Goal: Find specific page/section: Find specific page/section

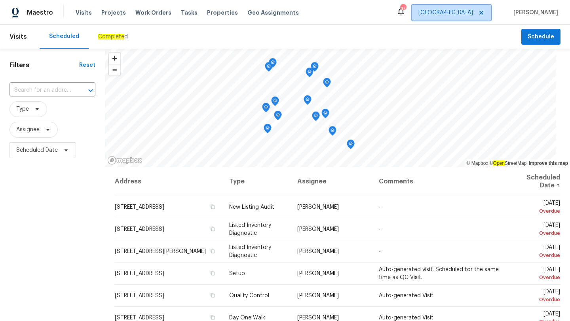
click at [459, 12] on span "[GEOGRAPHIC_DATA]" at bounding box center [445, 13] width 55 height 8
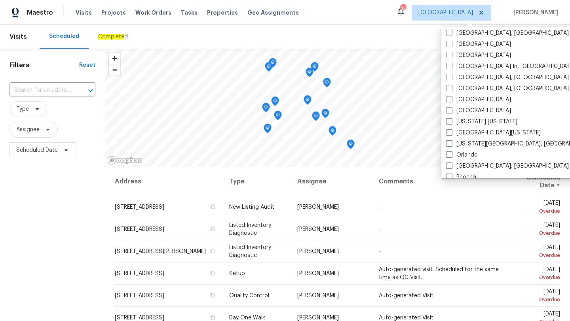
scroll to position [530, 0]
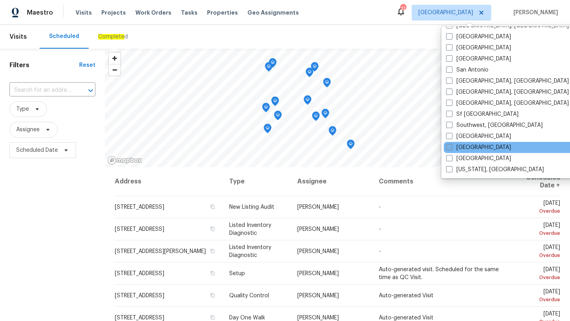
click at [449, 149] on span at bounding box center [449, 147] width 6 height 6
click at [449, 149] on input "[GEOGRAPHIC_DATA]" at bounding box center [448, 146] width 5 height 5
checkbox input "true"
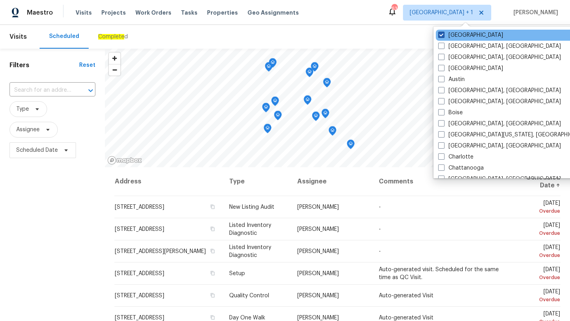
click at [441, 34] on span at bounding box center [441, 35] width 6 height 6
click at [441, 34] on input "[GEOGRAPHIC_DATA]" at bounding box center [440, 33] width 5 height 5
checkbox input "false"
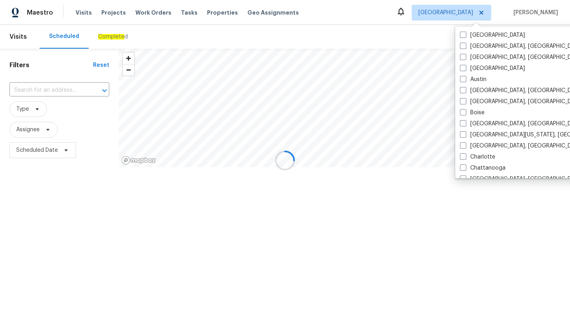
click at [29, 112] on div at bounding box center [285, 160] width 570 height 321
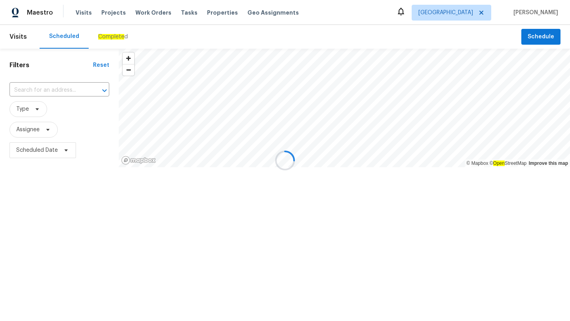
click at [29, 112] on div at bounding box center [285, 160] width 570 height 321
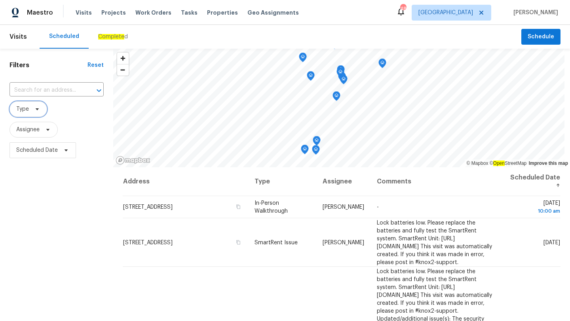
click at [27, 114] on span "Type" at bounding box center [28, 109] width 38 height 16
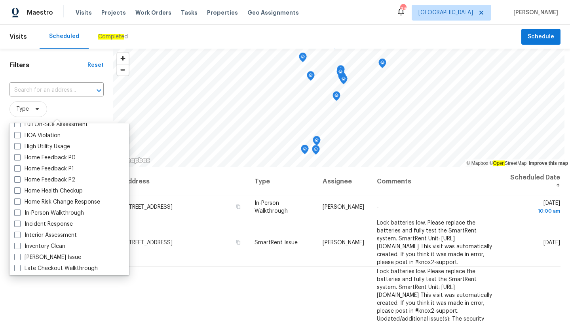
scroll to position [229, 0]
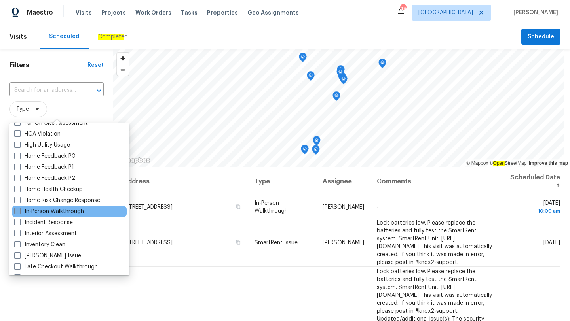
click at [17, 212] on span at bounding box center [17, 211] width 6 height 6
click at [17, 212] on input "In-Person Walkthrough" at bounding box center [16, 210] width 5 height 5
checkbox input "true"
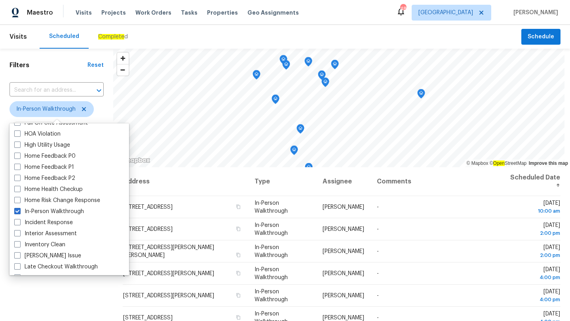
click at [68, 303] on div "Filters Reset ​ In-Person Walkthrough Assignee Scheduled Date" at bounding box center [56, 237] width 113 height 376
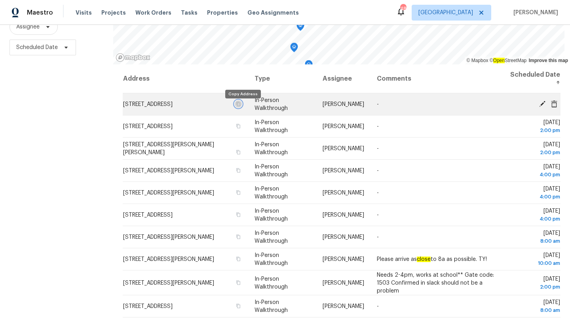
click at [242, 108] on button "button" at bounding box center [238, 103] width 7 height 7
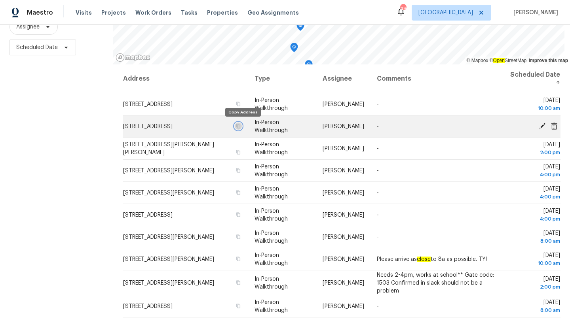
click at [242, 125] on button "button" at bounding box center [238, 126] width 7 height 7
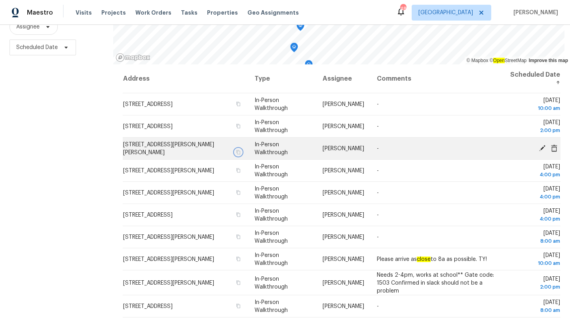
click at [241, 150] on icon "button" at bounding box center [238, 152] width 5 height 5
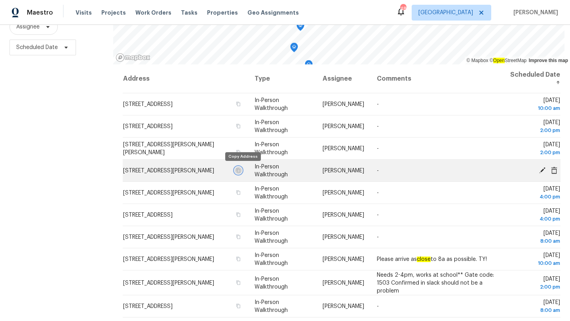
click at [241, 169] on icon "button" at bounding box center [238, 170] width 5 height 5
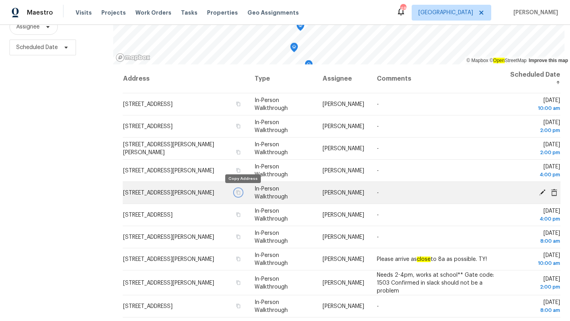
click at [240, 191] on icon "button" at bounding box center [238, 192] width 4 height 4
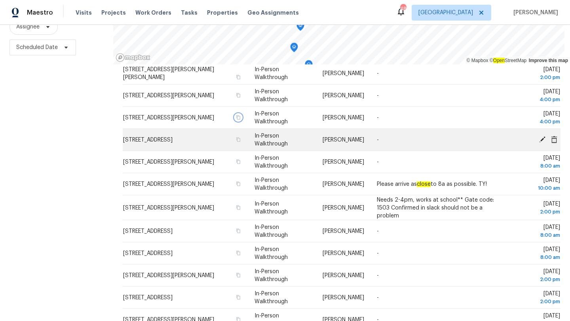
scroll to position [82, 0]
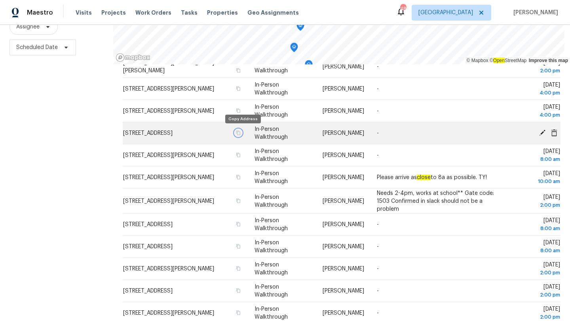
click at [242, 133] on button "button" at bounding box center [238, 132] width 7 height 7
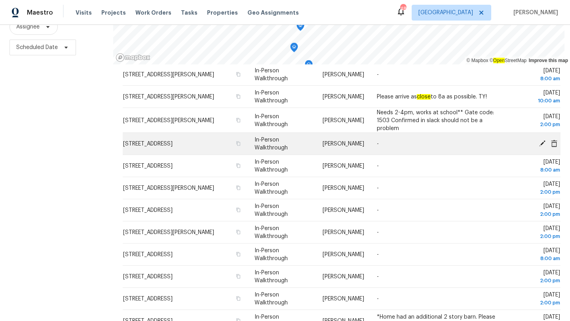
scroll to position [163, 0]
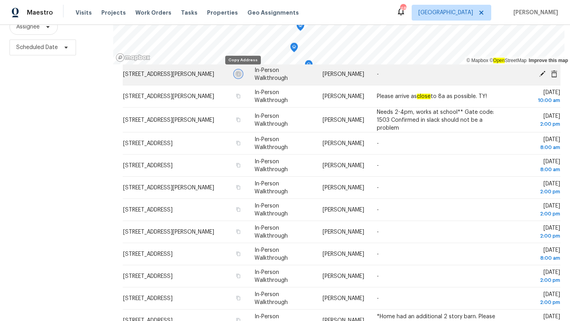
click at [241, 74] on icon "button" at bounding box center [238, 74] width 5 height 5
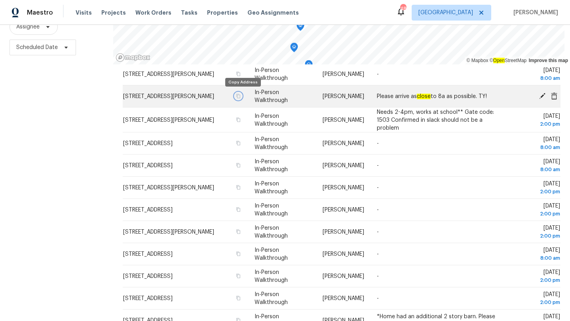
click at [241, 96] on icon "button" at bounding box center [238, 96] width 5 height 5
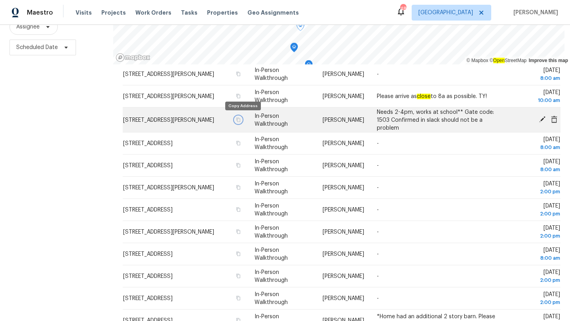
click at [240, 120] on icon "button" at bounding box center [238, 120] width 4 height 4
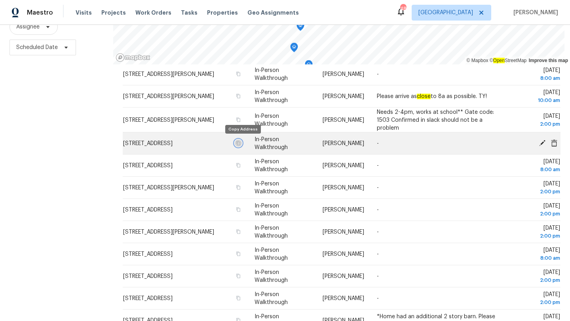
click at [241, 142] on icon "button" at bounding box center [238, 143] width 5 height 5
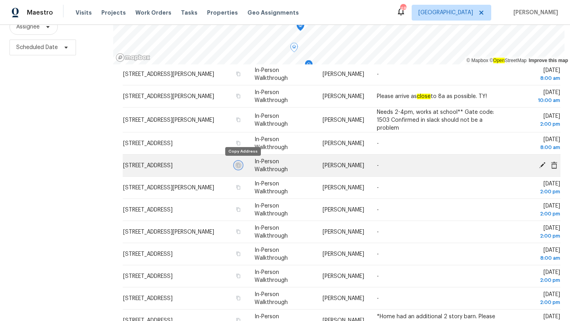
click at [241, 166] on icon "button" at bounding box center [238, 165] width 5 height 5
